Goal: Information Seeking & Learning: Learn about a topic

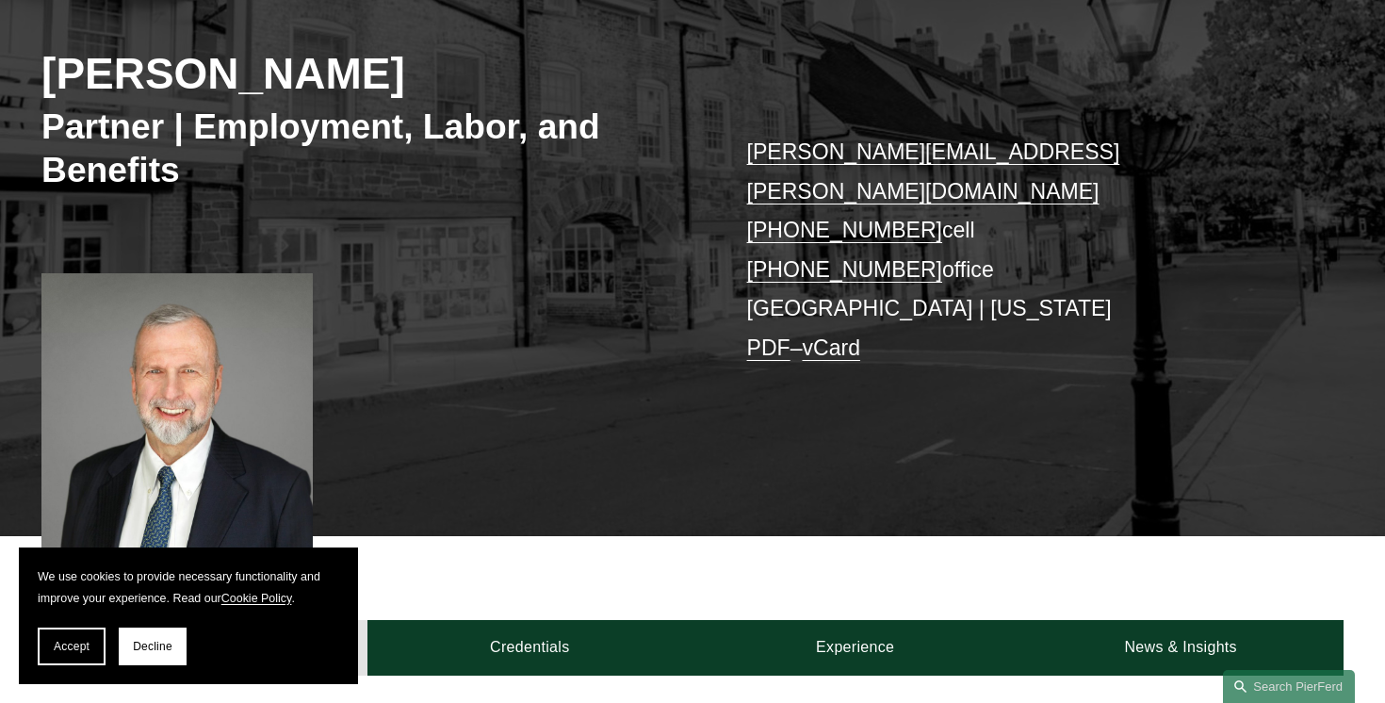
scroll to position [270, 0]
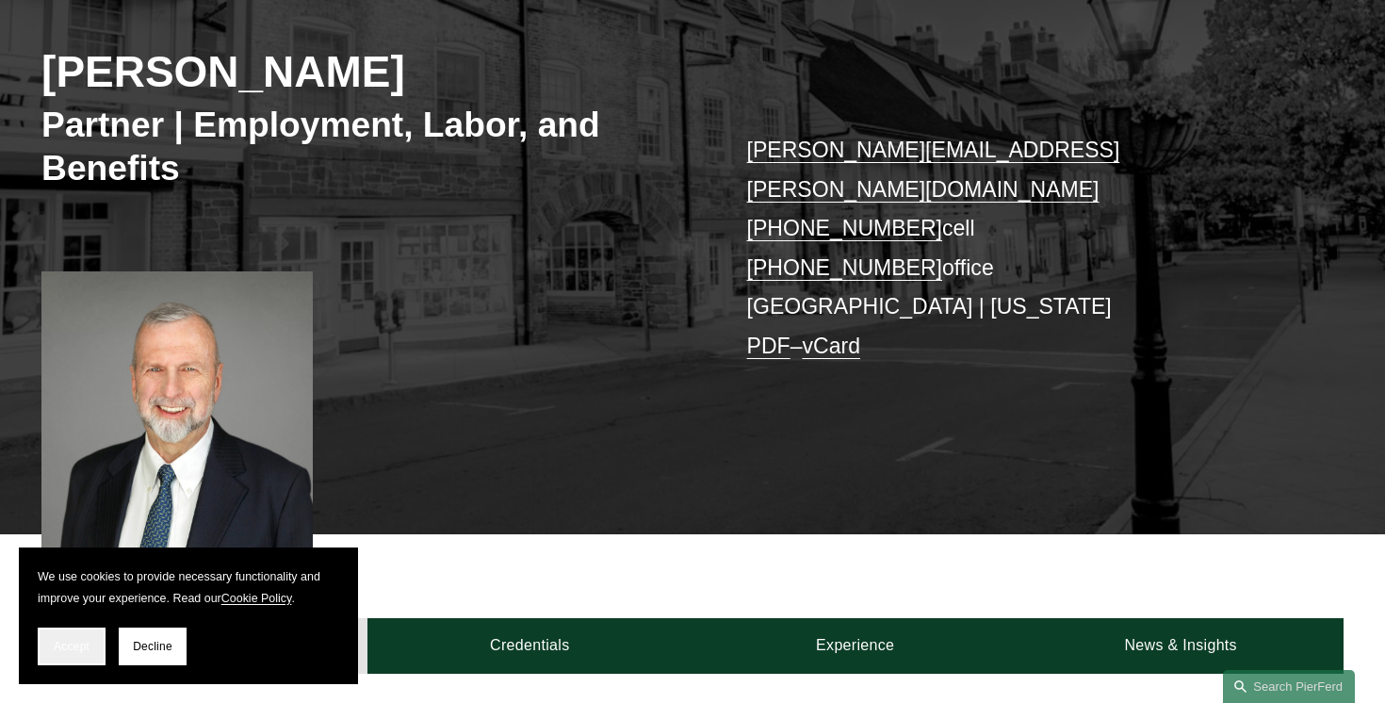
click at [72, 643] on span "Accept" at bounding box center [72, 646] width 36 height 13
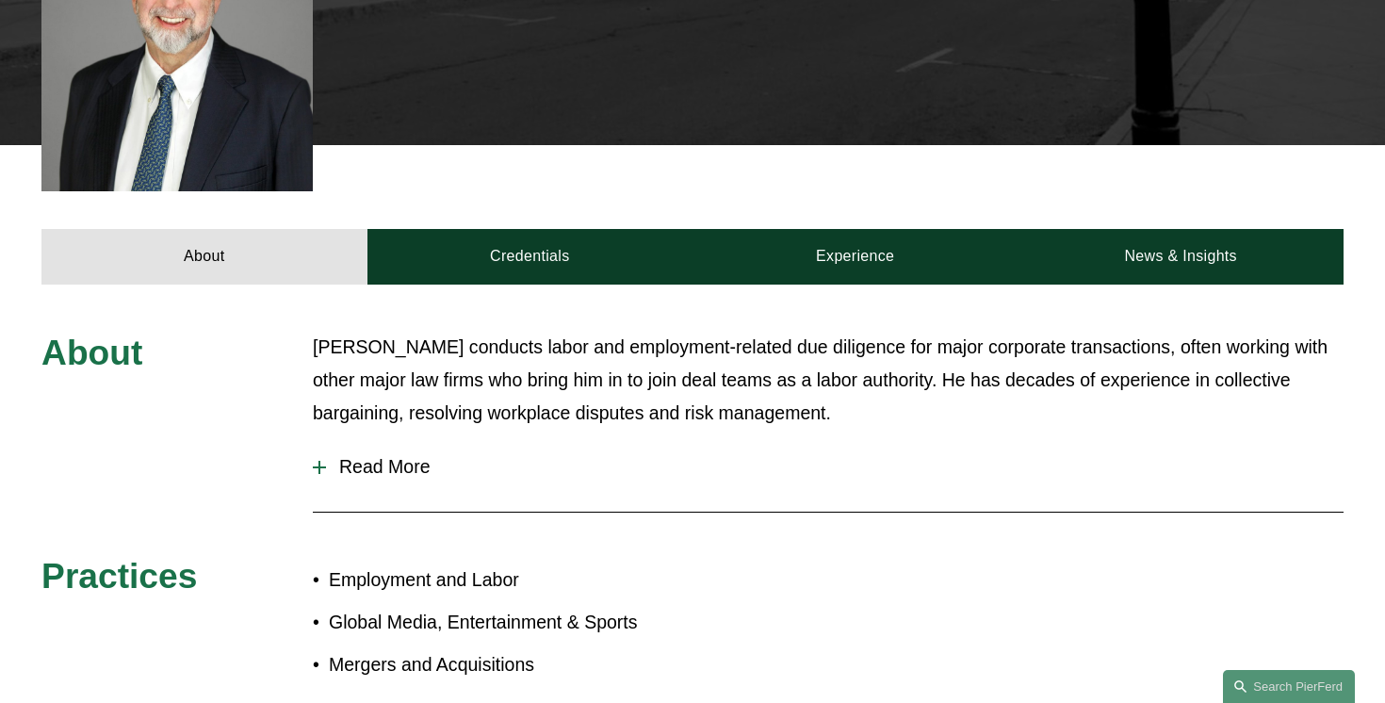
scroll to position [715, 0]
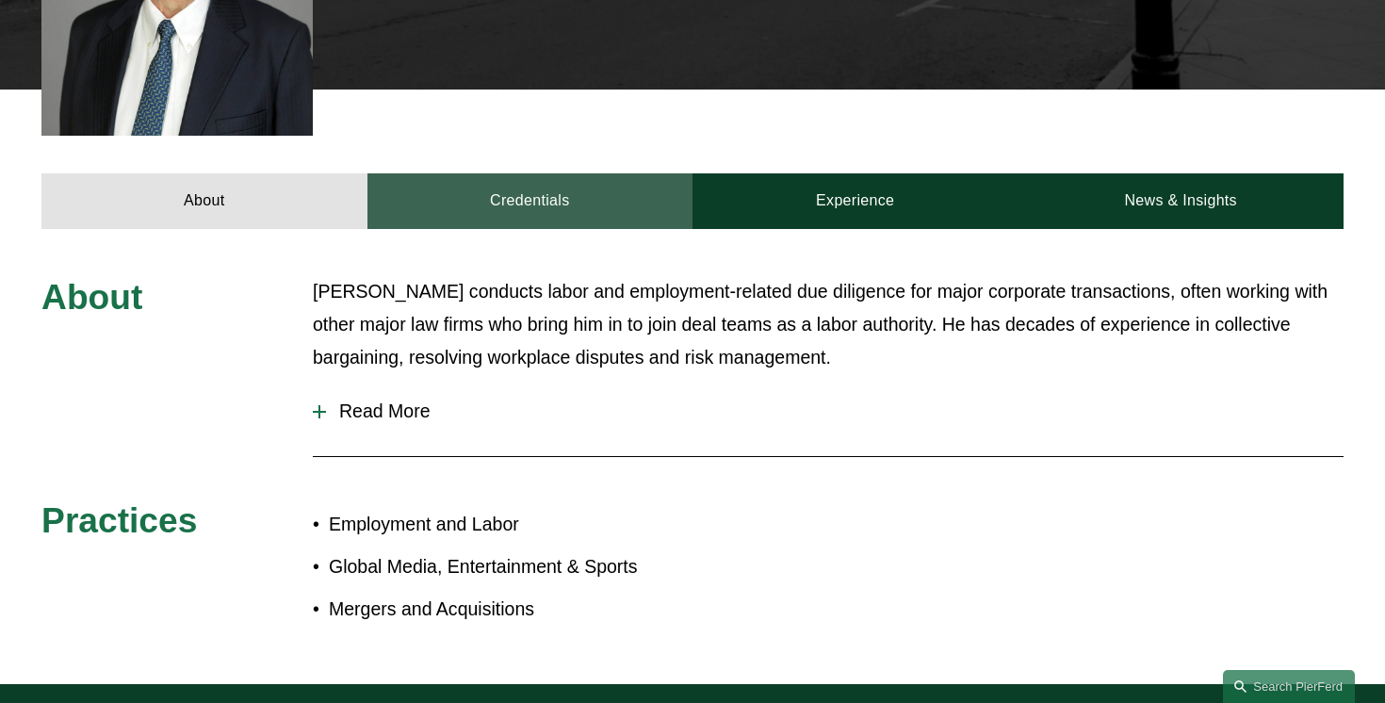
click at [525, 173] on link "Credentials" at bounding box center [529, 201] width 325 height 56
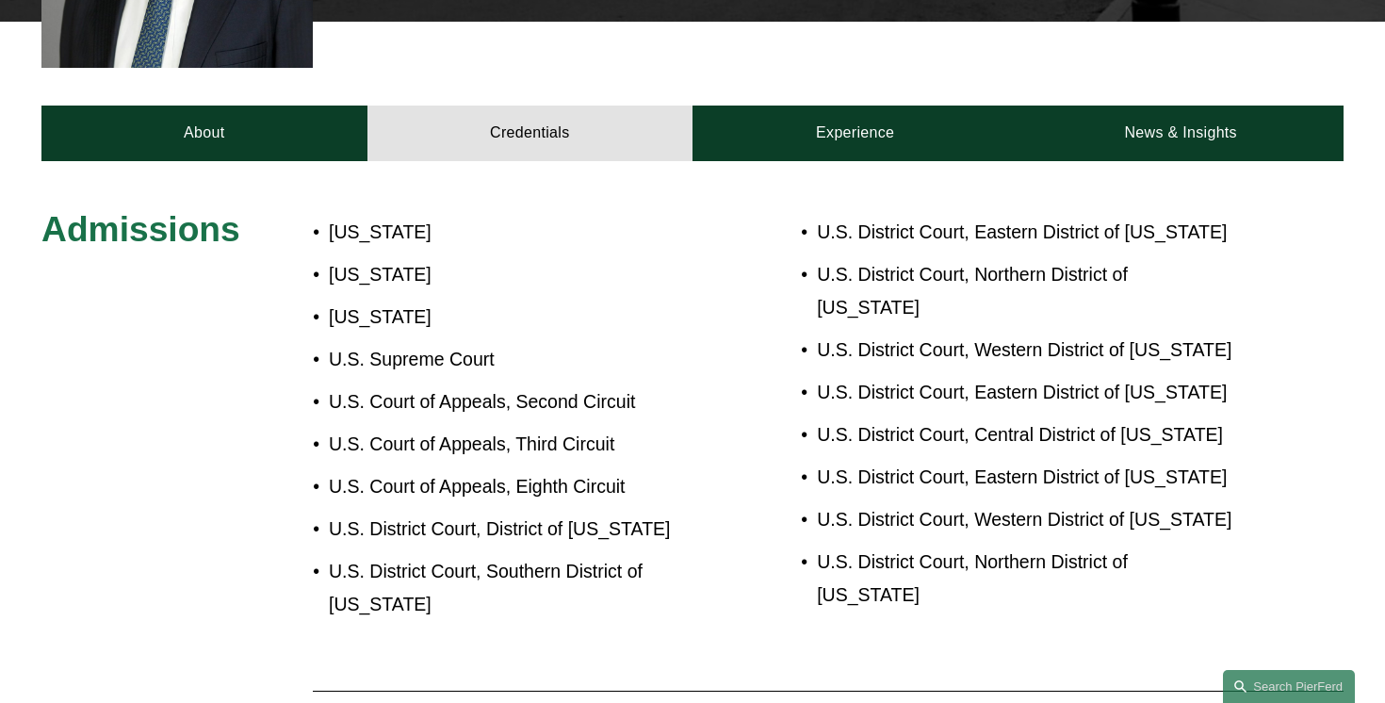
scroll to position [788, 0]
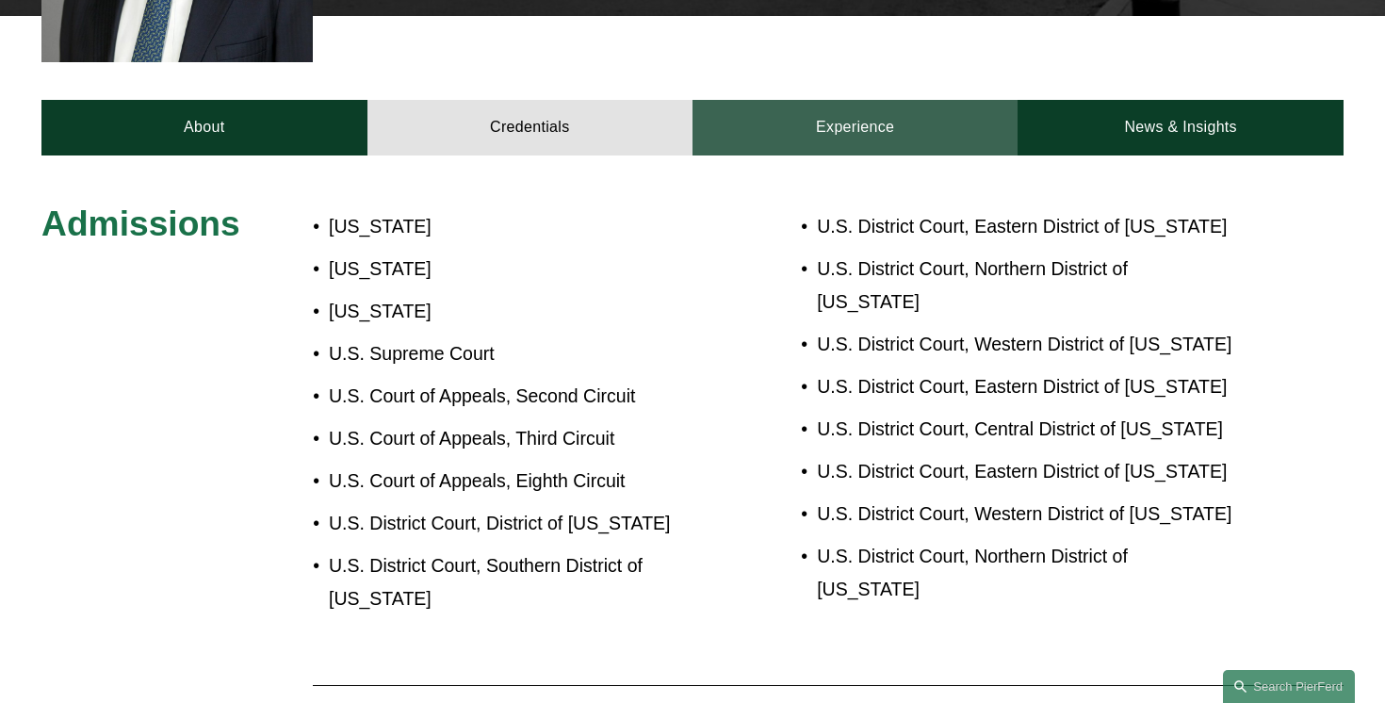
click at [805, 100] on link "Experience" at bounding box center [854, 128] width 325 height 56
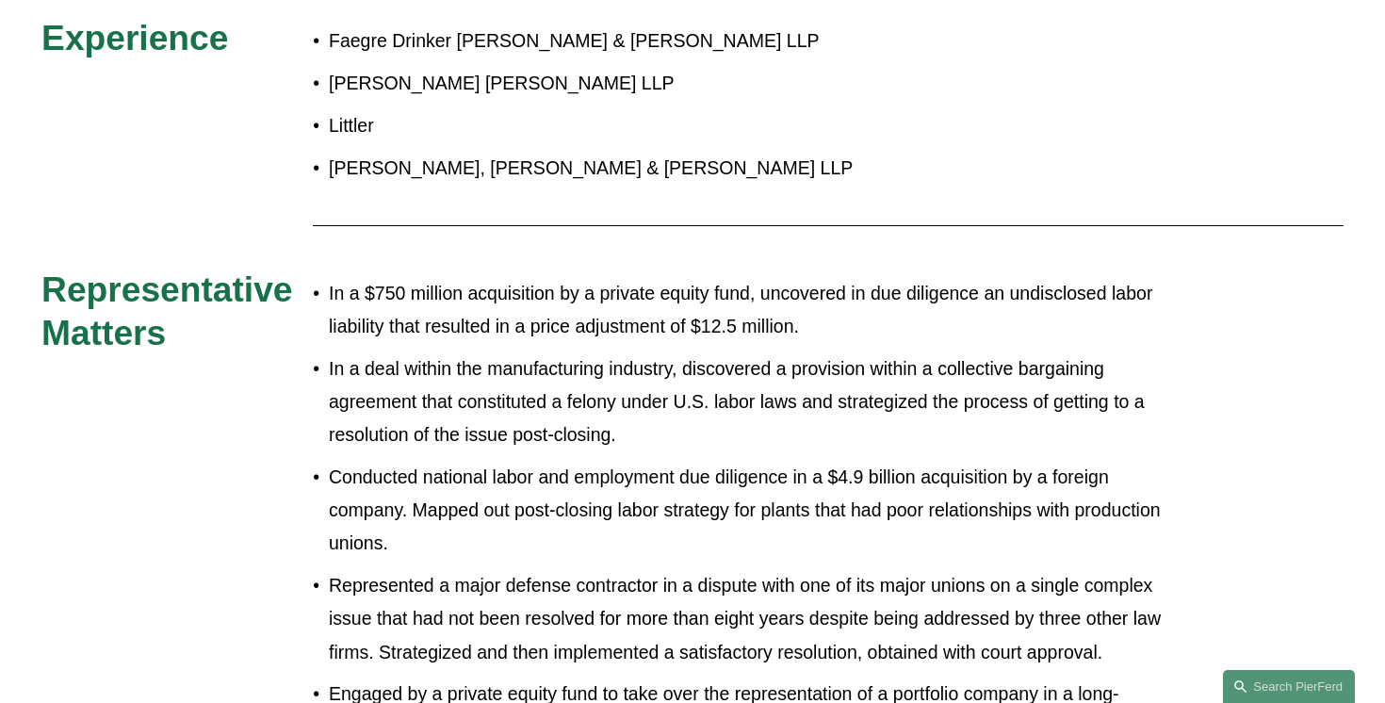
scroll to position [976, 0]
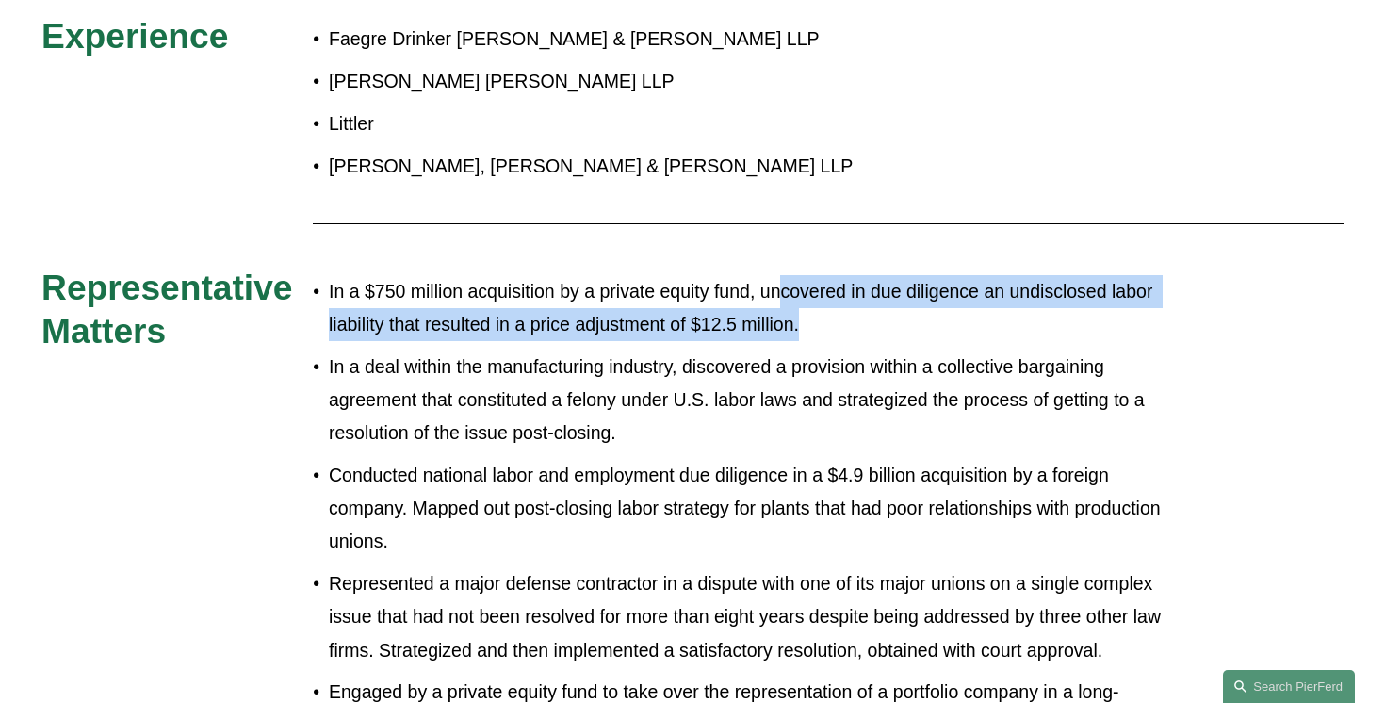
drag, startPoint x: 784, startPoint y: 258, endPoint x: 905, endPoint y: 293, distance: 126.4
click at [905, 293] on p "In a $750 million acquisition by a private equity fund, uncovered in due dilige…" at bounding box center [755, 308] width 852 height 66
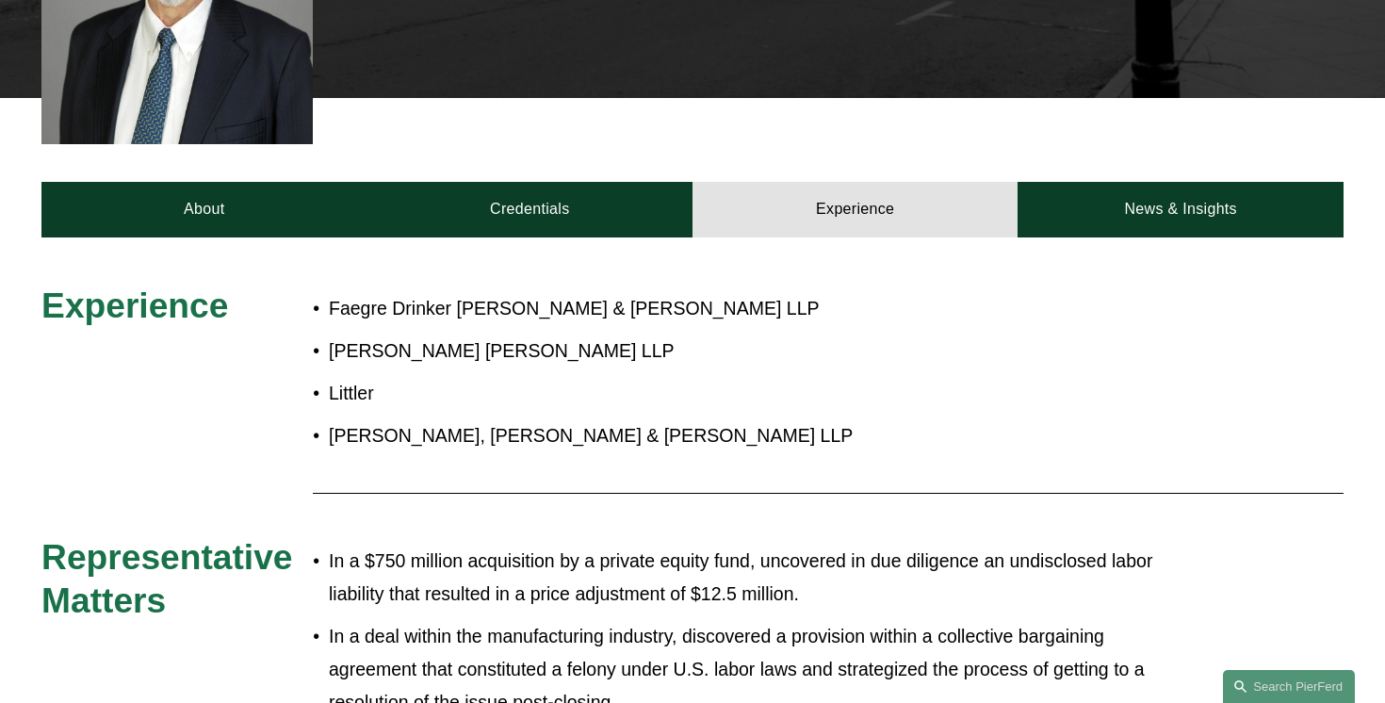
scroll to position [470, 0]
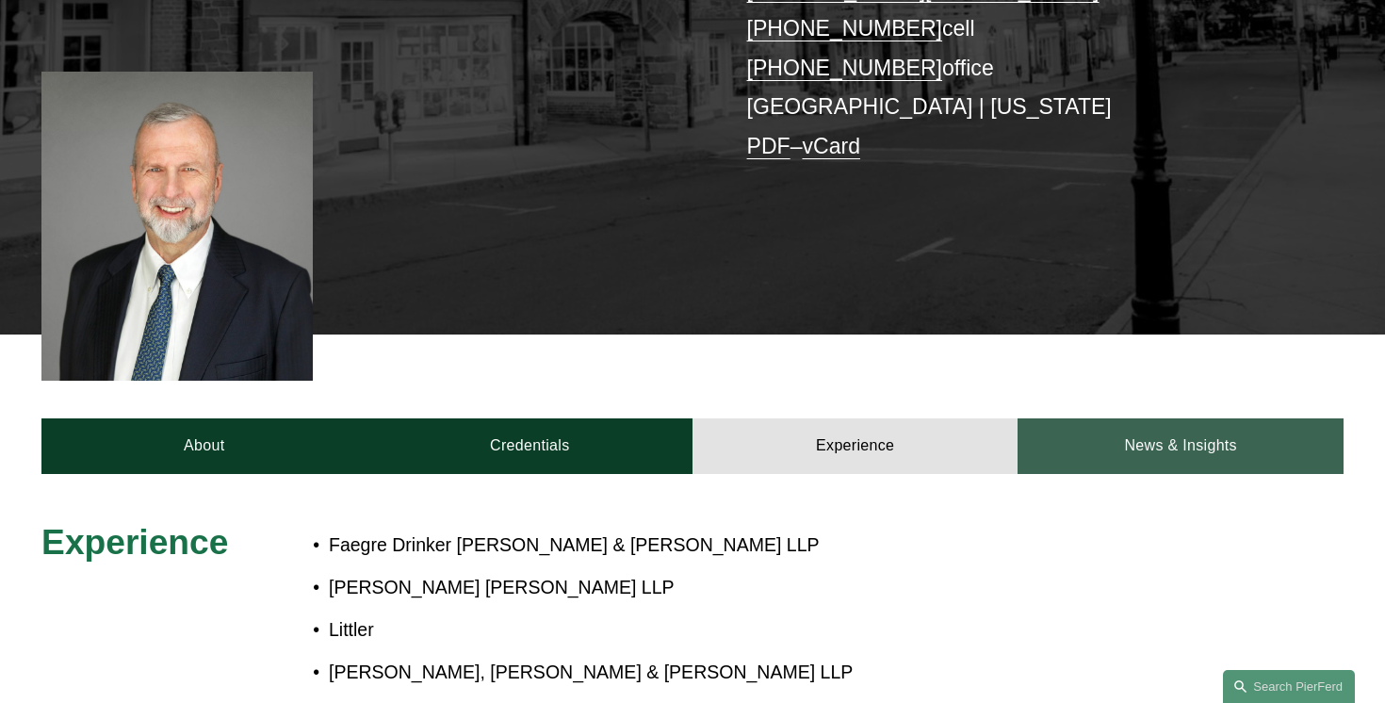
click at [1136, 418] on link "News & Insights" at bounding box center [1179, 446] width 325 height 56
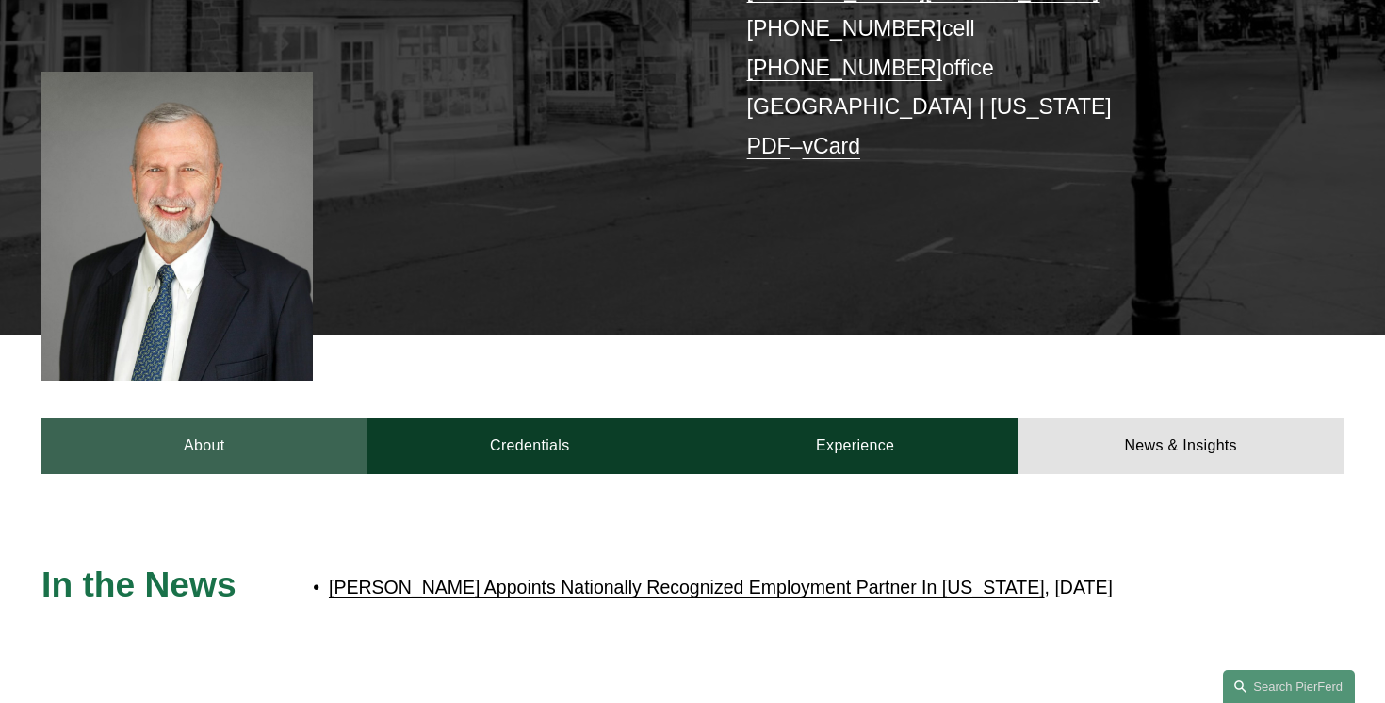
click at [159, 418] on link "About" at bounding box center [203, 446] width 325 height 56
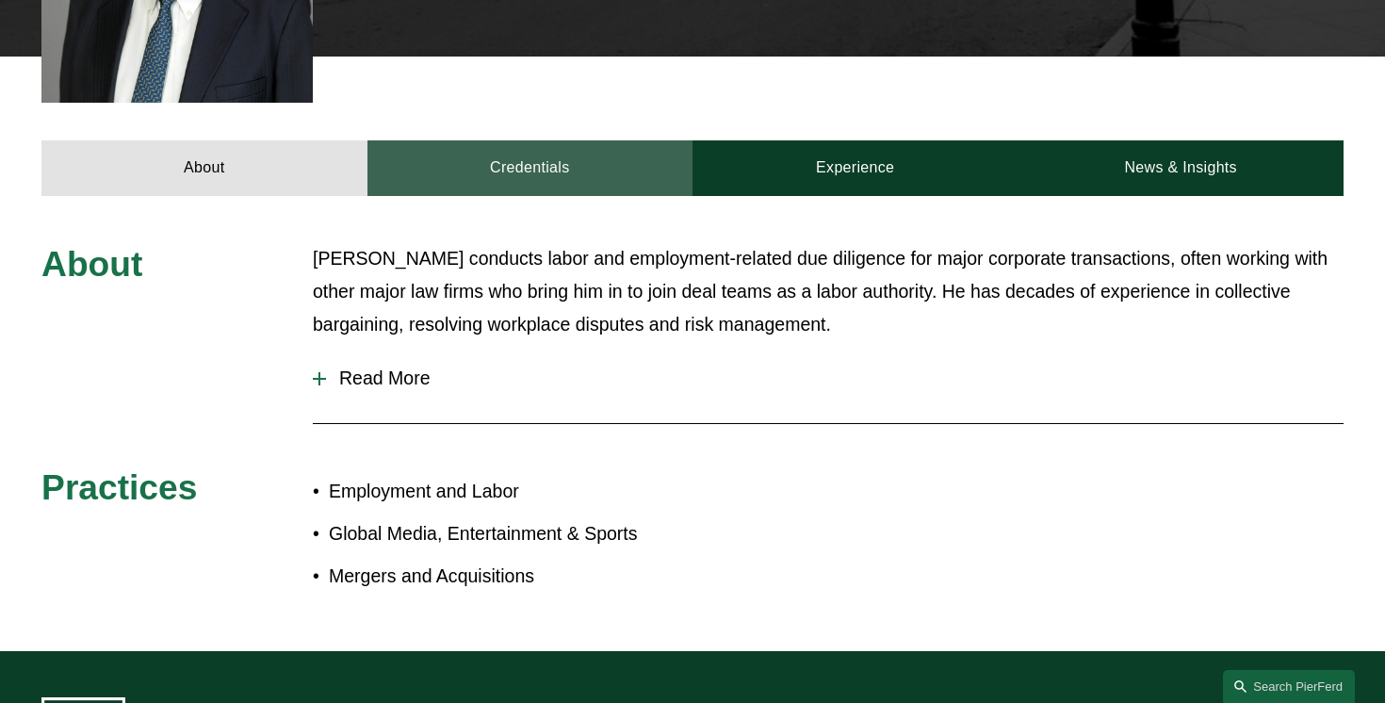
scroll to position [752, 0]
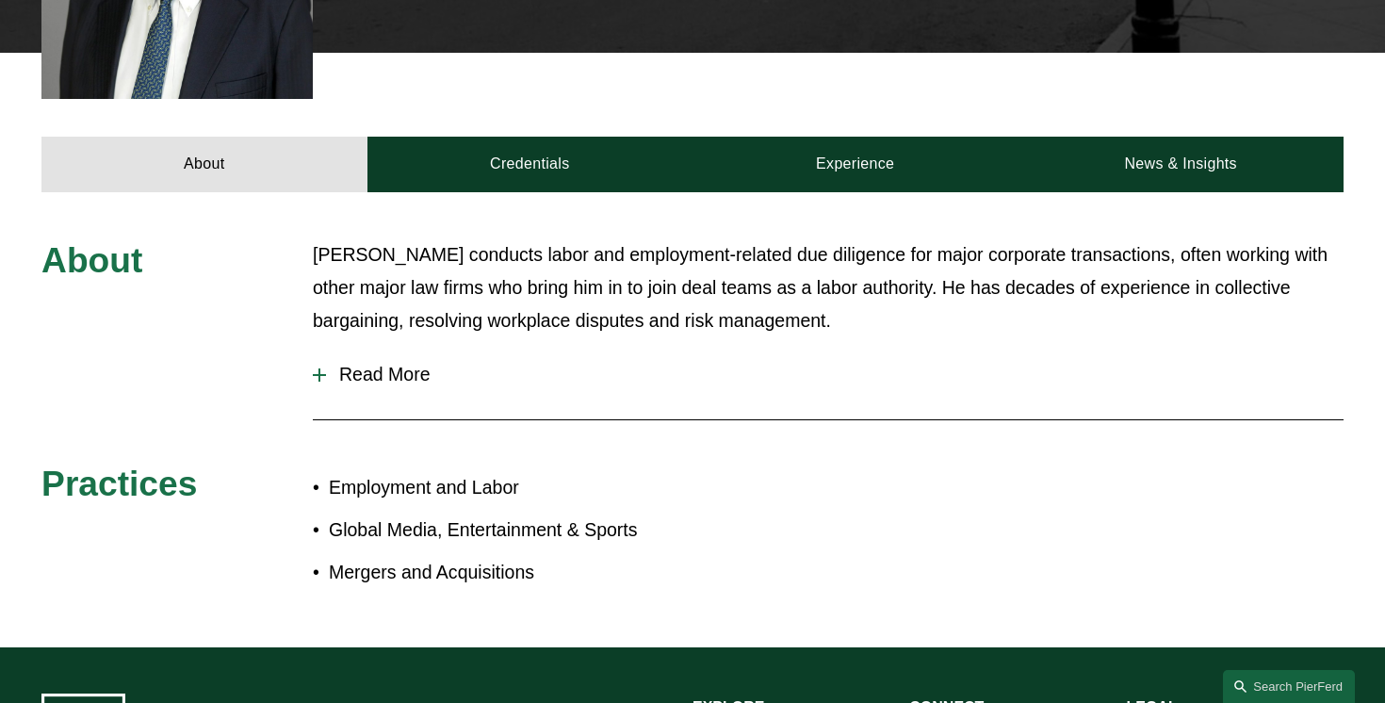
click at [356, 364] on span "Read More" at bounding box center [834, 375] width 1017 height 22
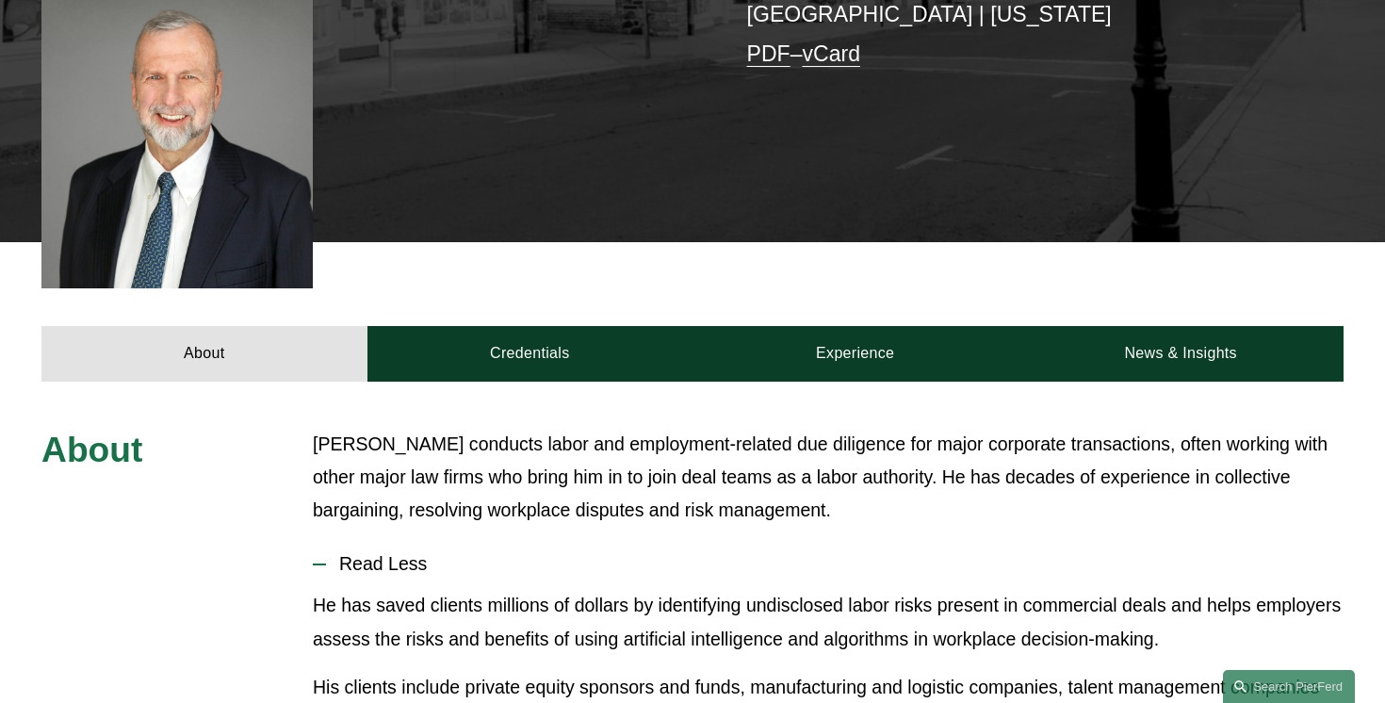
scroll to position [577, 0]
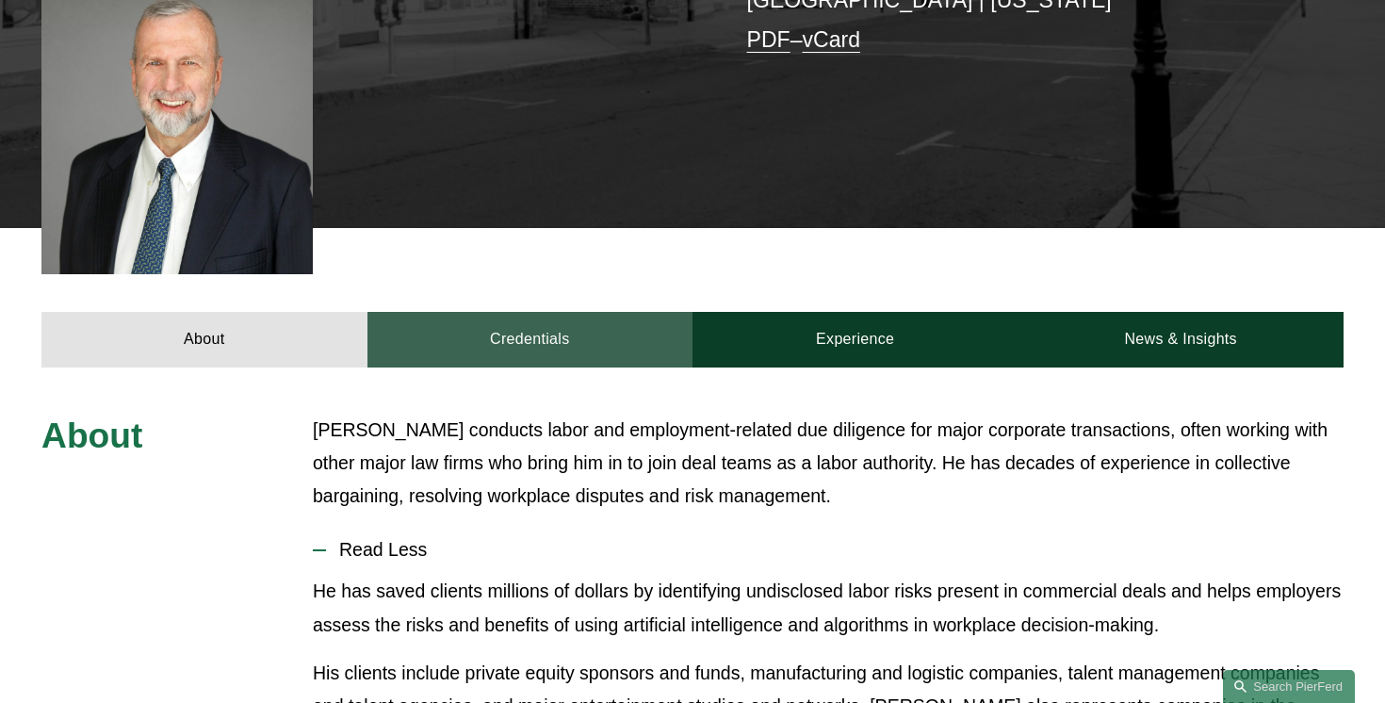
click at [477, 312] on link "Credentials" at bounding box center [529, 340] width 325 height 56
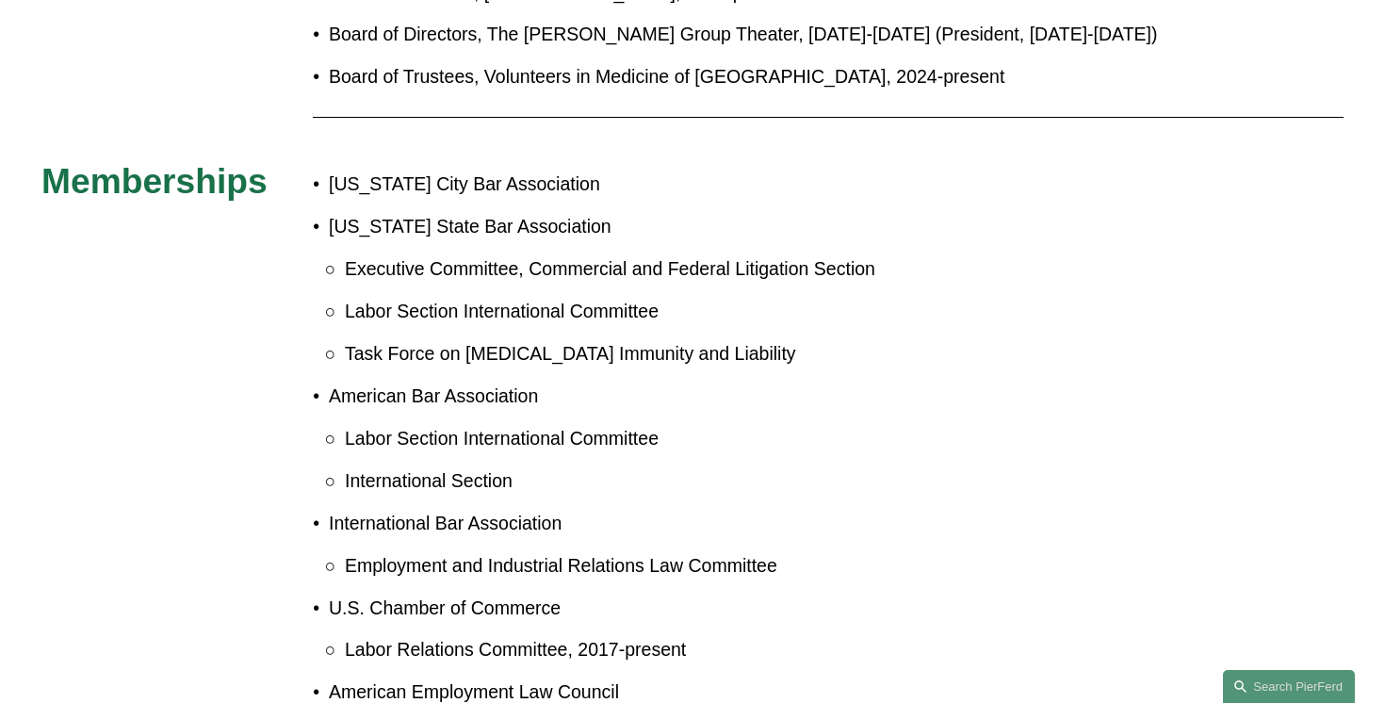
scroll to position [1939, 0]
